Goal: Task Accomplishment & Management: Manage account settings

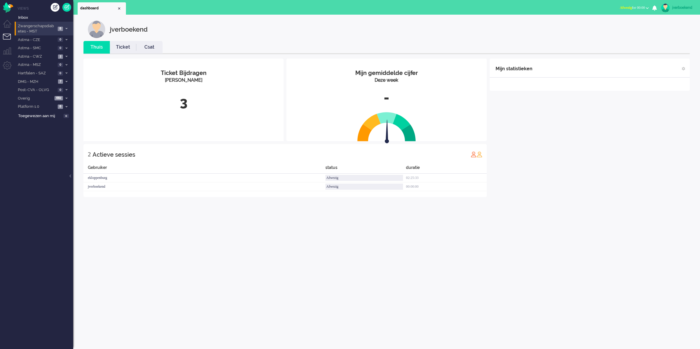
drag, startPoint x: 35, startPoint y: 27, endPoint x: 44, endPoint y: 27, distance: 8.8
click at [35, 27] on span "Zwangerschapsdiabetes - MST" at bounding box center [36, 28] width 39 height 11
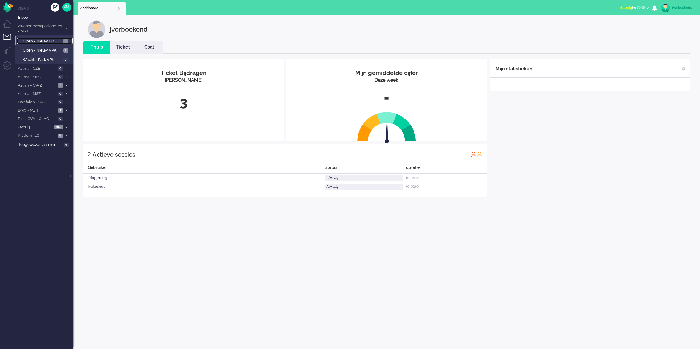
click at [44, 39] on span "Open - Nieuw FO" at bounding box center [42, 42] width 39 height 6
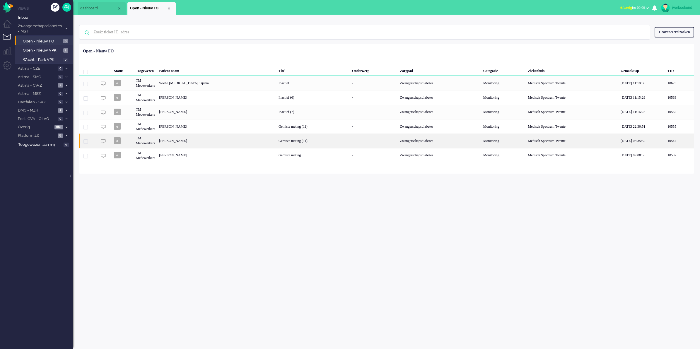
click at [277, 143] on div "Gemiste meting (11)" at bounding box center [314, 141] width 74 height 14
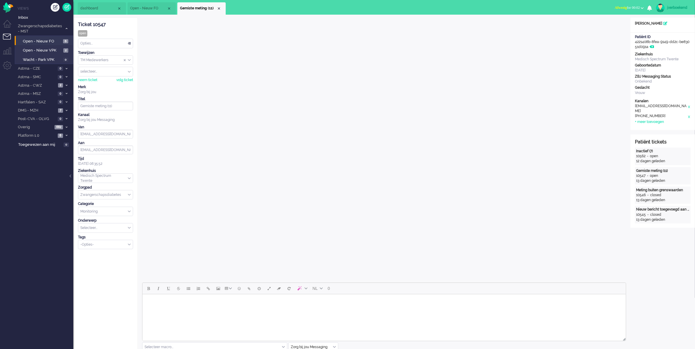
click at [681, 8] on div "jverboekend" at bounding box center [678, 8] width 22 height 6
click at [661, 40] on link "Instellingen" at bounding box center [671, 40] width 42 height 6
select select "browser"
select select "nl"
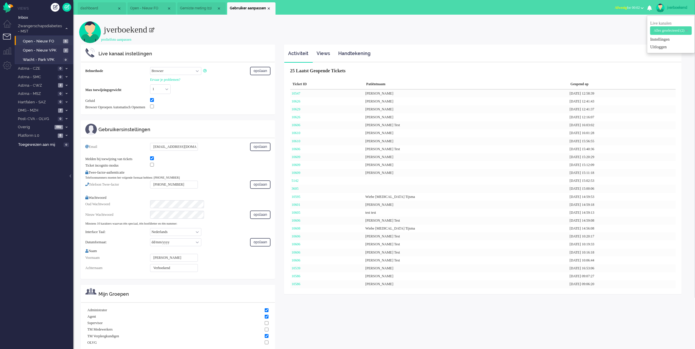
click at [192, 69] on select "Call phone number Call sip number Browser App client" at bounding box center [175, 71] width 51 height 8
click at [224, 57] on div "Live kanaal instellingen" at bounding box center [184, 54] width 172 height 7
click at [680, 9] on div "jverboekend" at bounding box center [678, 8] width 22 height 6
click at [659, 40] on link "Instellingen" at bounding box center [671, 40] width 42 height 6
click at [313, 28] on h2 "jverboekend" at bounding box center [396, 27] width 585 height 13
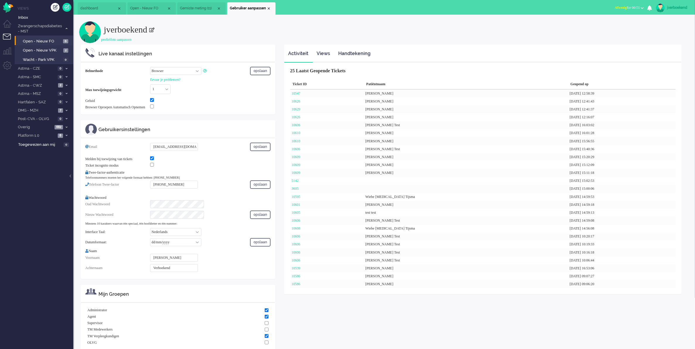
click at [453, 25] on h2 "jverboekend" at bounding box center [396, 27] width 585 height 13
click at [683, 6] on div "jverboekend" at bounding box center [678, 8] width 22 height 6
click at [182, 73] on select "Call phone number Call sip number Browser App client" at bounding box center [175, 71] width 51 height 8
select select "inbound-new"
click at [150, 67] on select "Call phone number Call sip number Browser App client" at bounding box center [175, 71] width 51 height 8
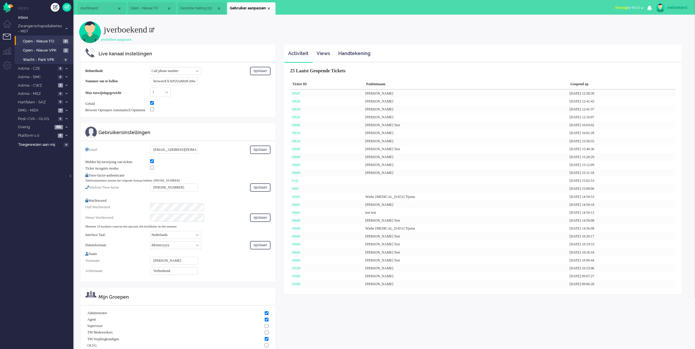
drag, startPoint x: 151, startPoint y: 82, endPoint x: 211, endPoint y: 81, distance: 59.5
click at [211, 81] on div "browserEX3eP2UuMz9Cn9w" at bounding box center [191, 81] width 83 height 8
click at [223, 90] on div "1 0 1 2 3 4 5 6 7 8 9 10 11 12 13 14 15 16 17 18 19 20 21 22 23 24 25 26 27 28 …" at bounding box center [191, 92] width 83 height 10
